Goal: Navigation & Orientation: Find specific page/section

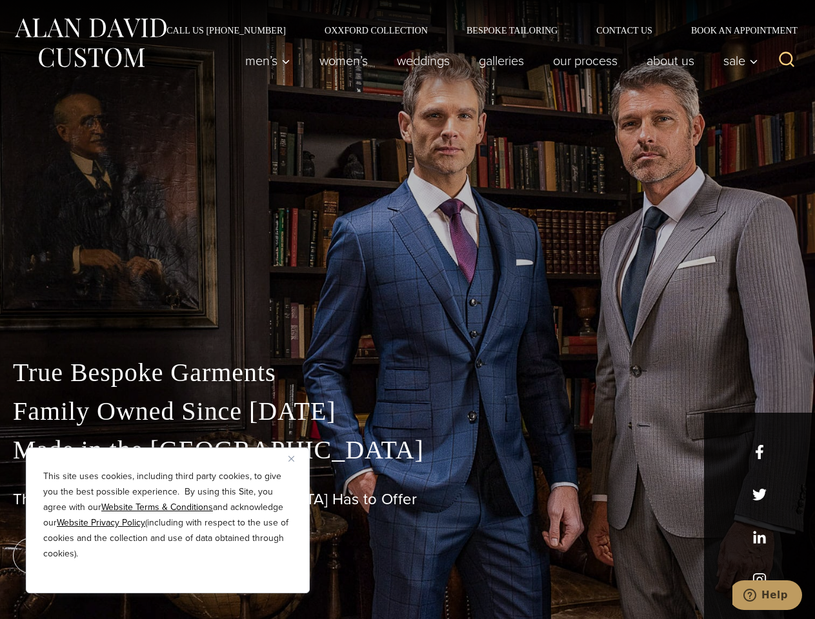
click at [407, 310] on div "True Bespoke Garments Family Owned Since [DATE] Made in [GEOGRAPHIC_DATA] The B…" at bounding box center [407, 454] width 815 height 330
click at [296, 459] on button "Close" at bounding box center [295, 458] width 15 height 15
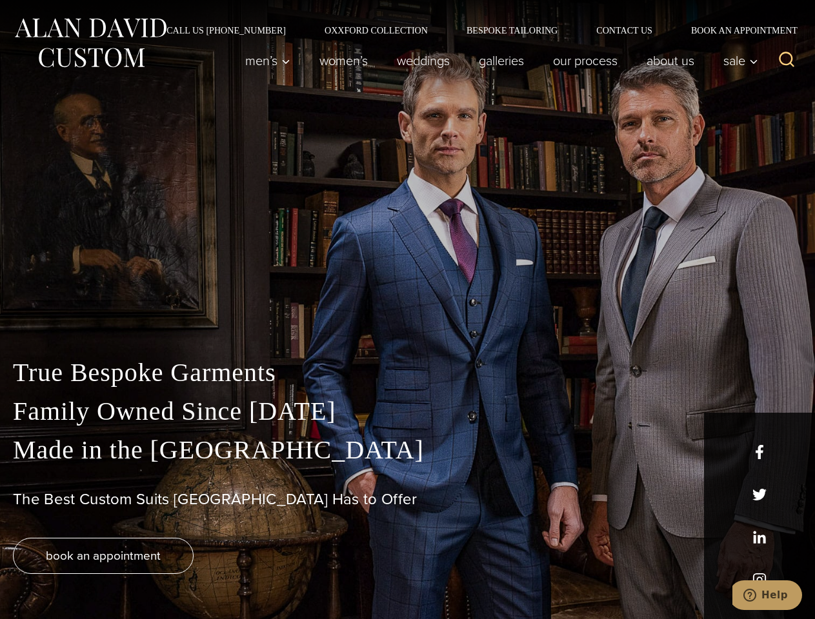
click at [168, 576] on div "True Bespoke Garments Family Owned Since [DATE] Made in [GEOGRAPHIC_DATA] The B…" at bounding box center [407, 487] width 815 height 266
click at [786, 61] on icon "Search" at bounding box center [786, 59] width 19 height 19
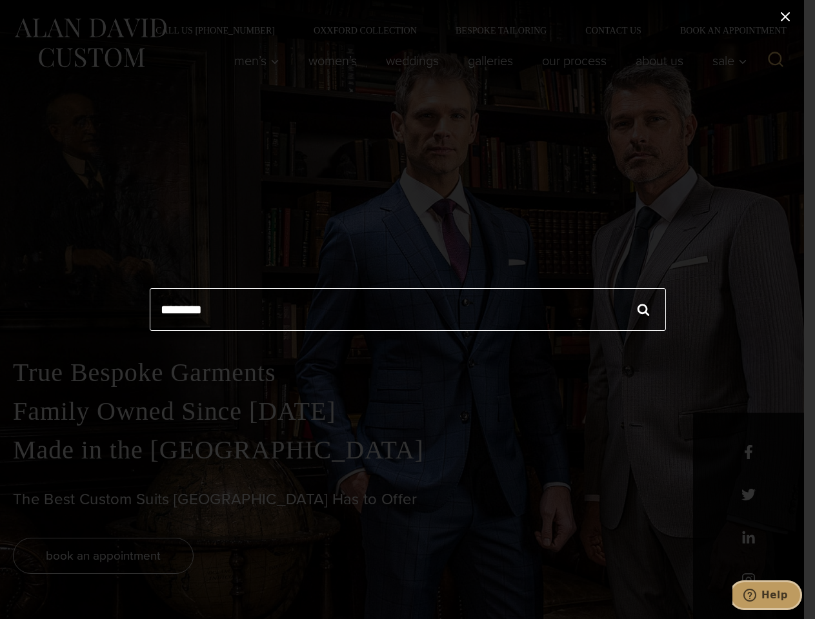
click at [756, 595] on icon "Help" at bounding box center [749, 595] width 13 height 13
